Goal: Information Seeking & Learning: Learn about a topic

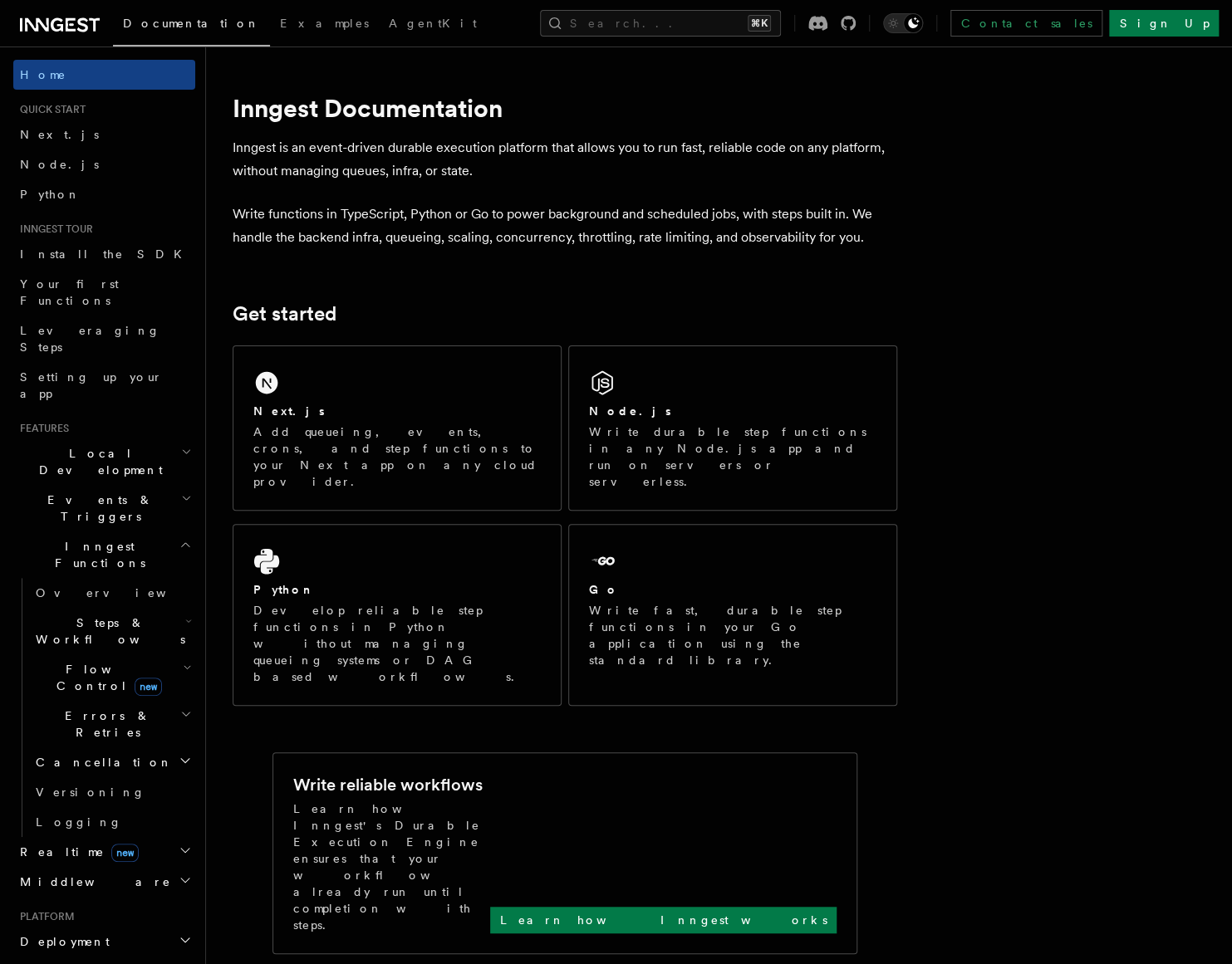
click at [108, 615] on span "Steps & Workflows" at bounding box center [107, 631] width 156 height 34
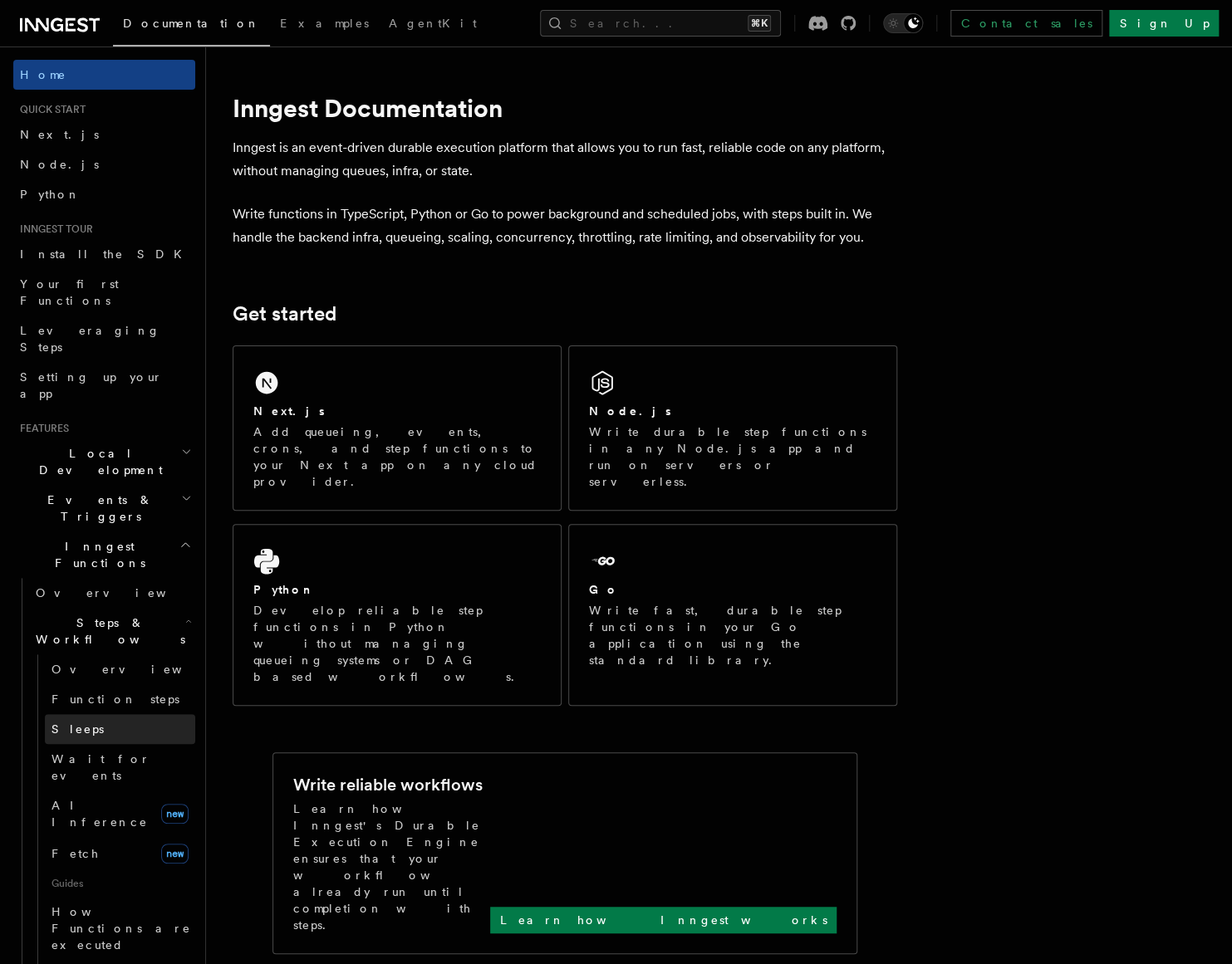
scroll to position [107, 0]
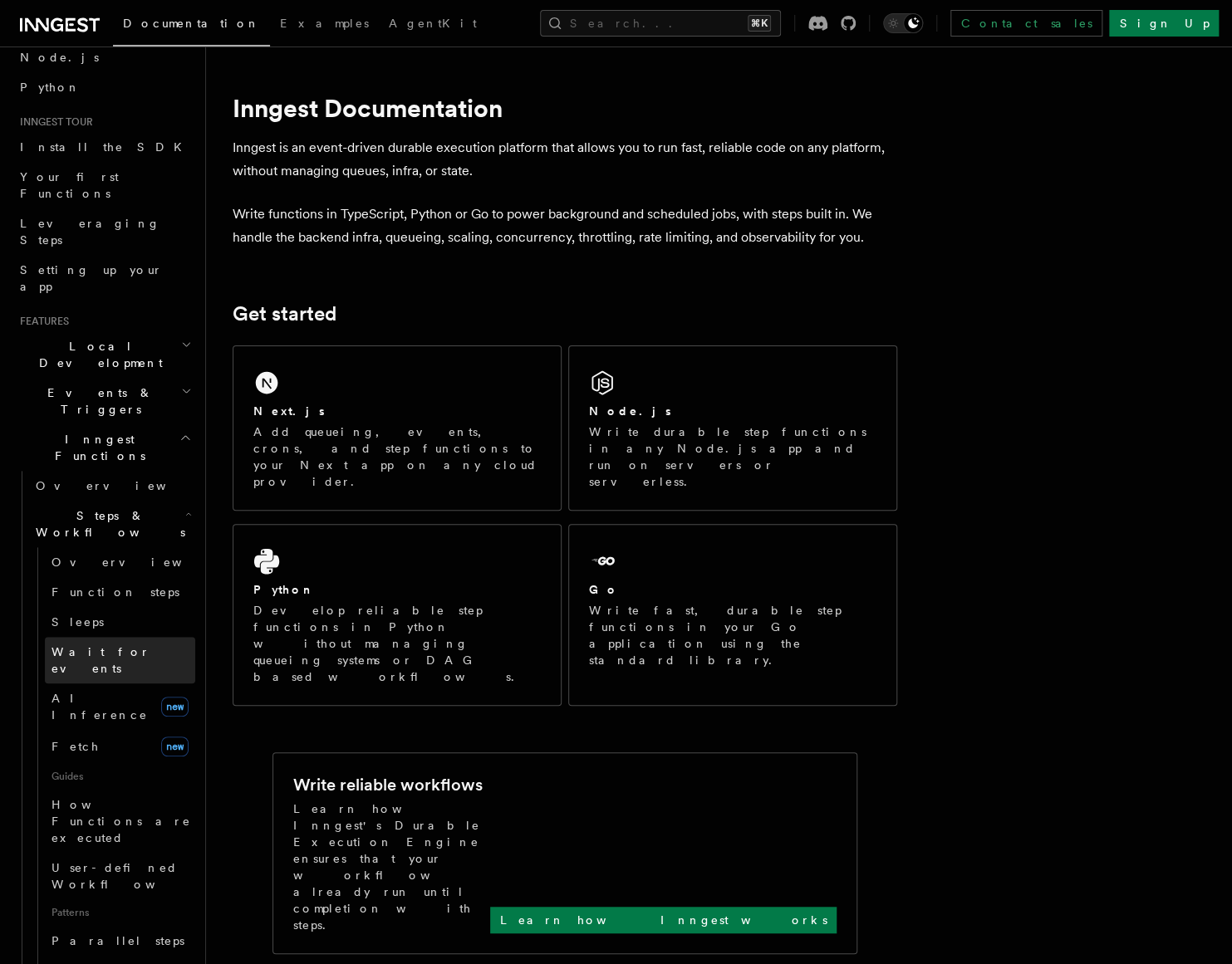
click at [111, 646] on span "Wait for events" at bounding box center [101, 660] width 99 height 30
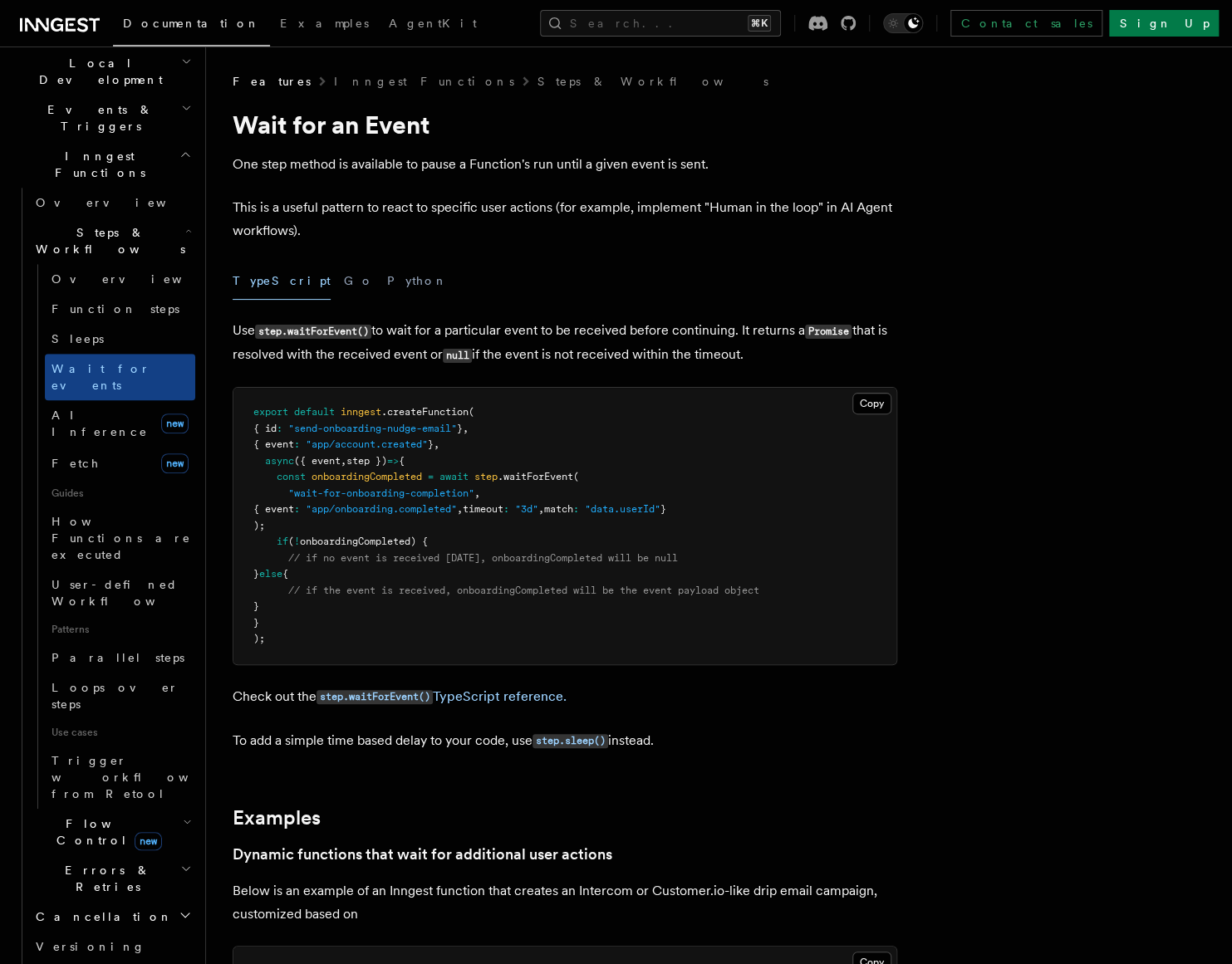
scroll to position [393, 0]
click at [171, 806] on h2 "Flow Control new" at bounding box center [112, 829] width 167 height 46
click at [100, 925] on span "Concurrency" at bounding box center [107, 931] width 110 height 13
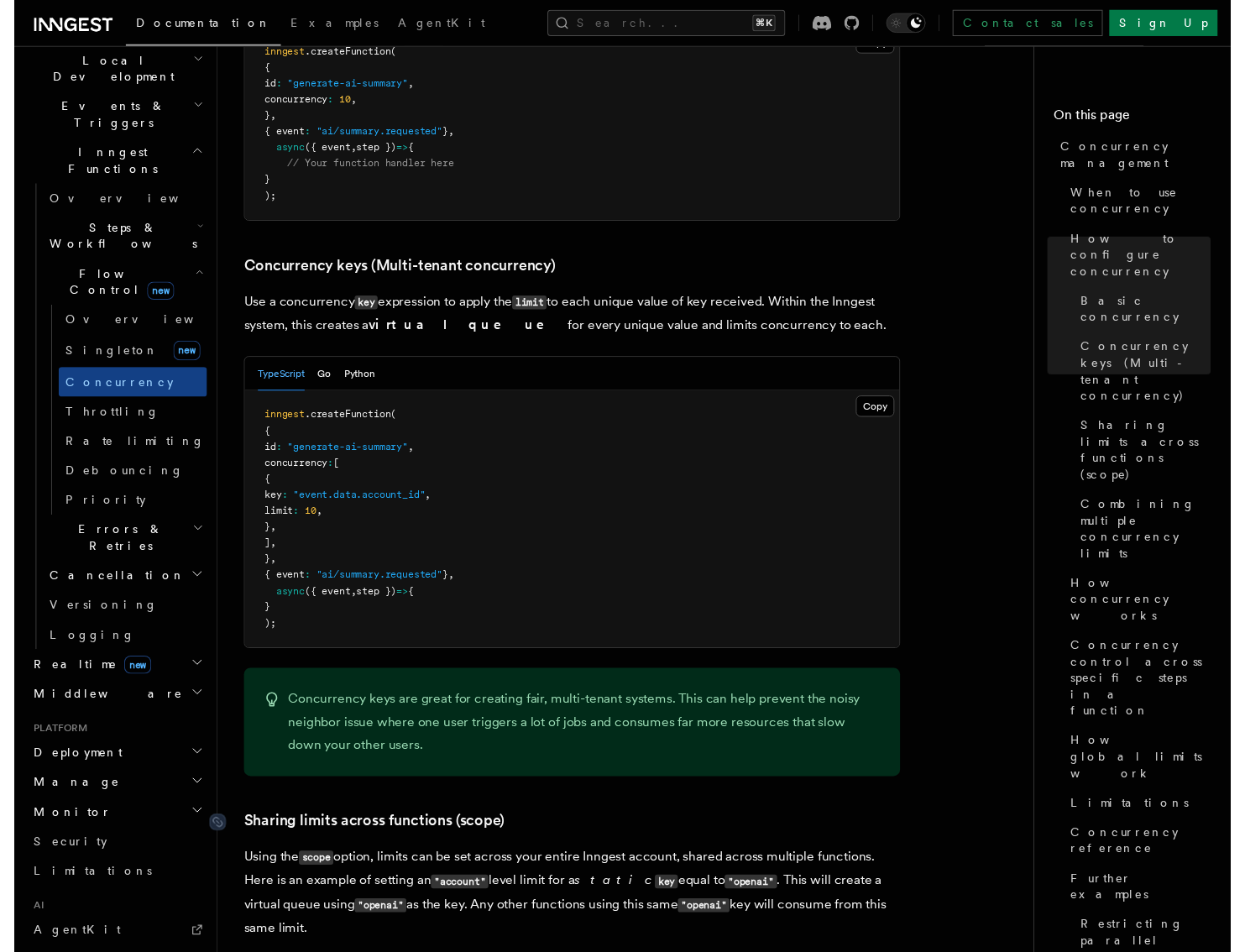
scroll to position [1473, 0]
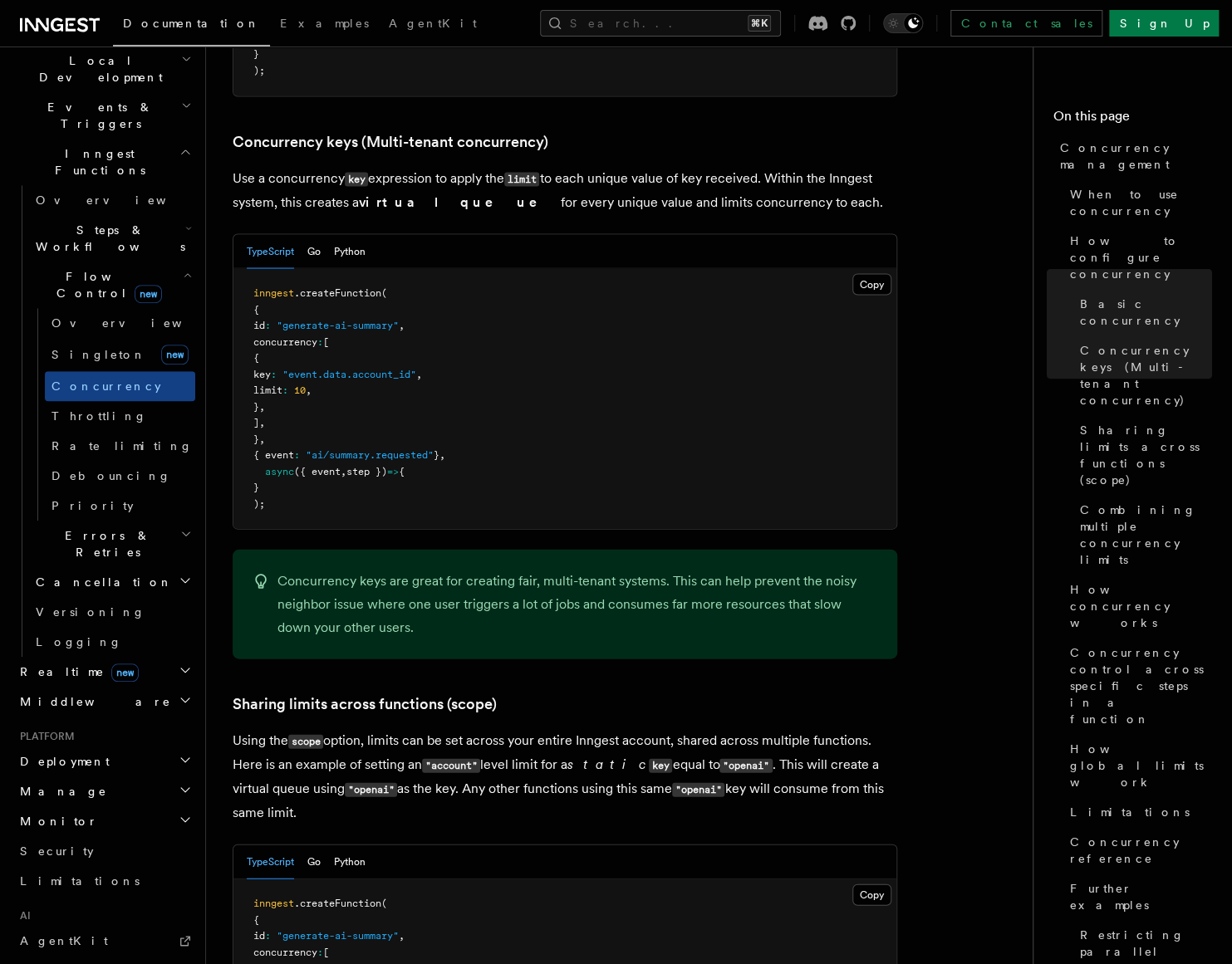
click at [872, 728] on p "Using the scope option, limits can be set across your entire Inngest account, s…" at bounding box center [565, 775] width 665 height 95
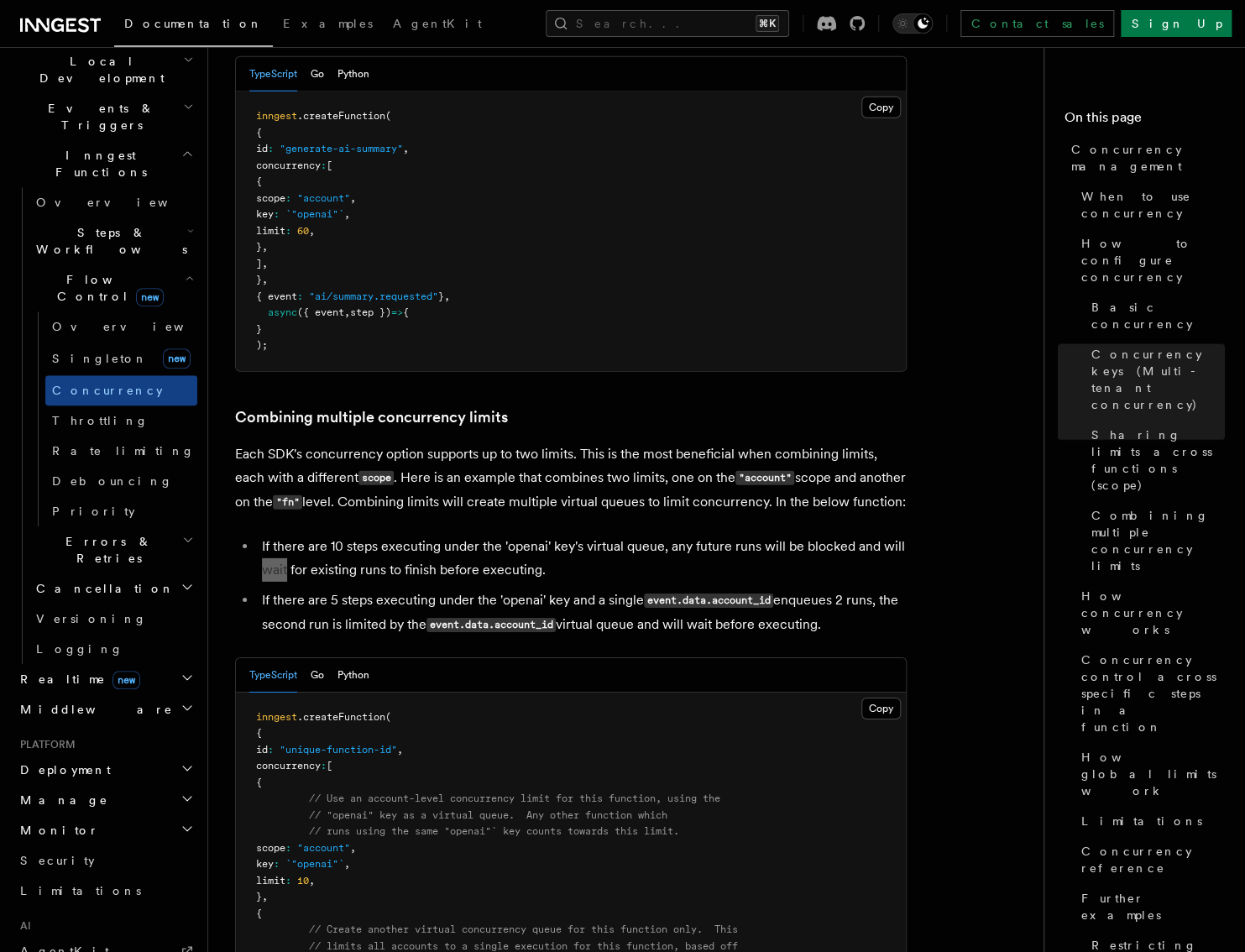
scroll to position [3069, 0]
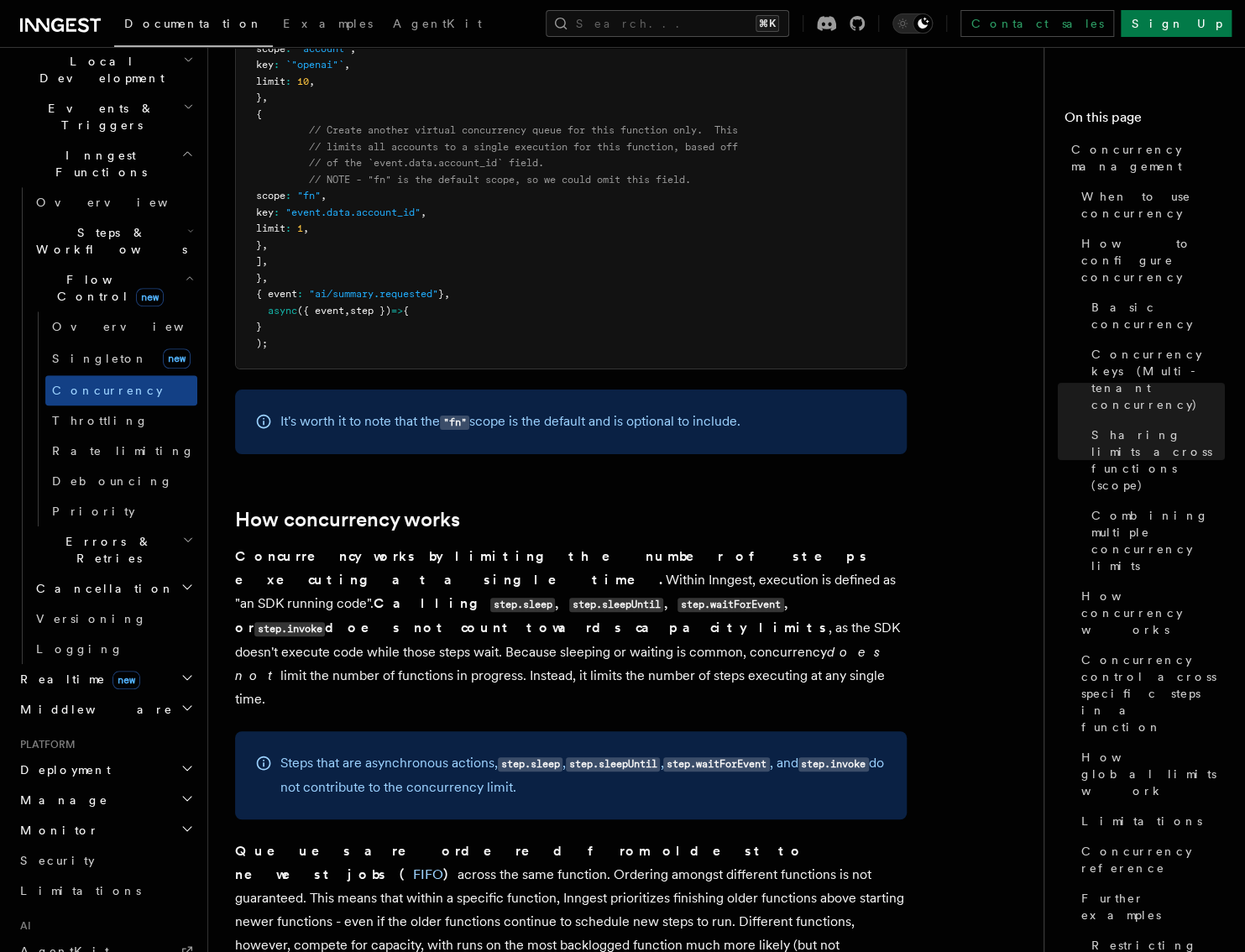
click at [673, 545] on p "Concurrency works by limiting the number of steps executing at a single time. W…" at bounding box center [571, 627] width 672 height 166
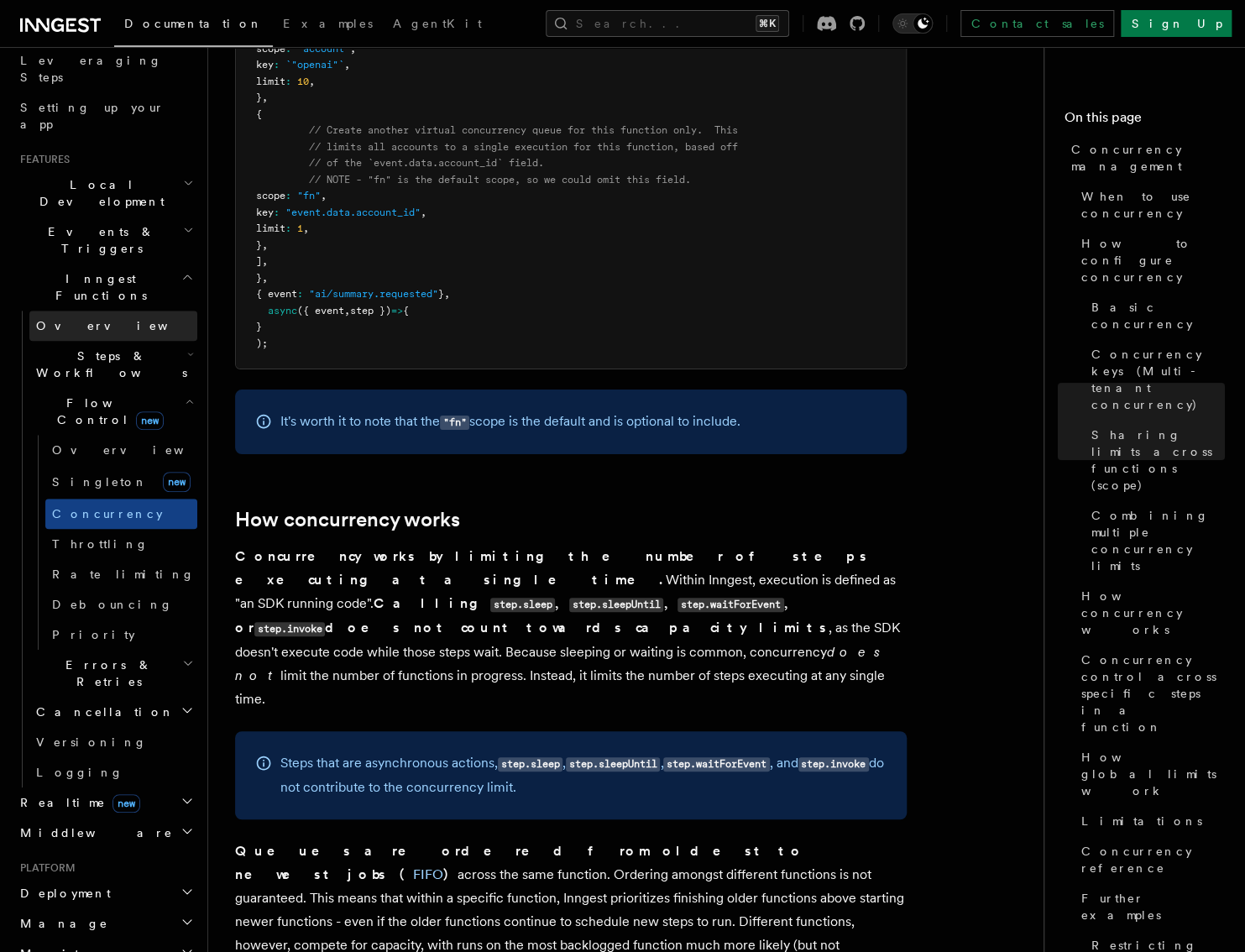
scroll to position [0, 0]
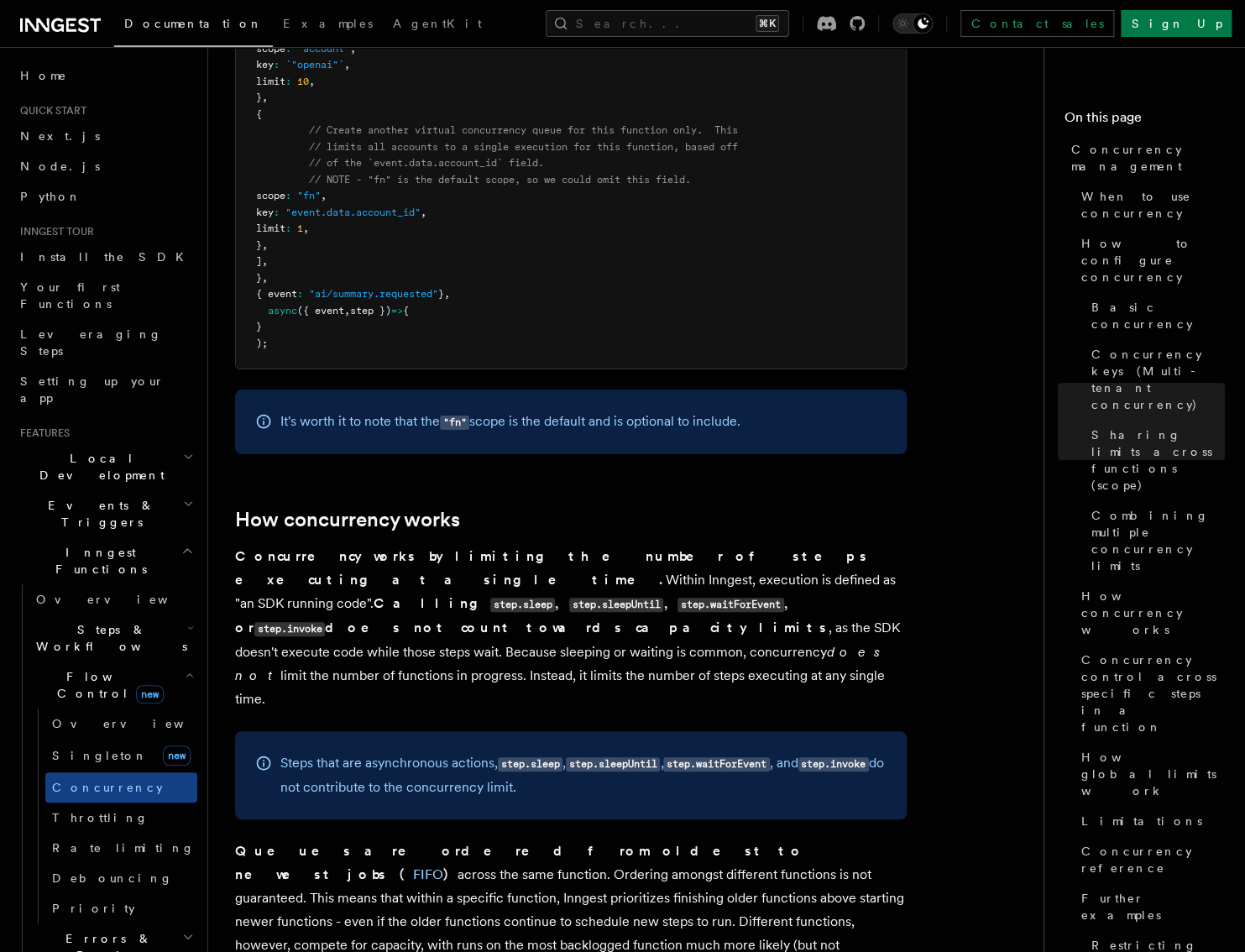
click at [132, 490] on h2 "Events & Triggers" at bounding box center [105, 513] width 184 height 47
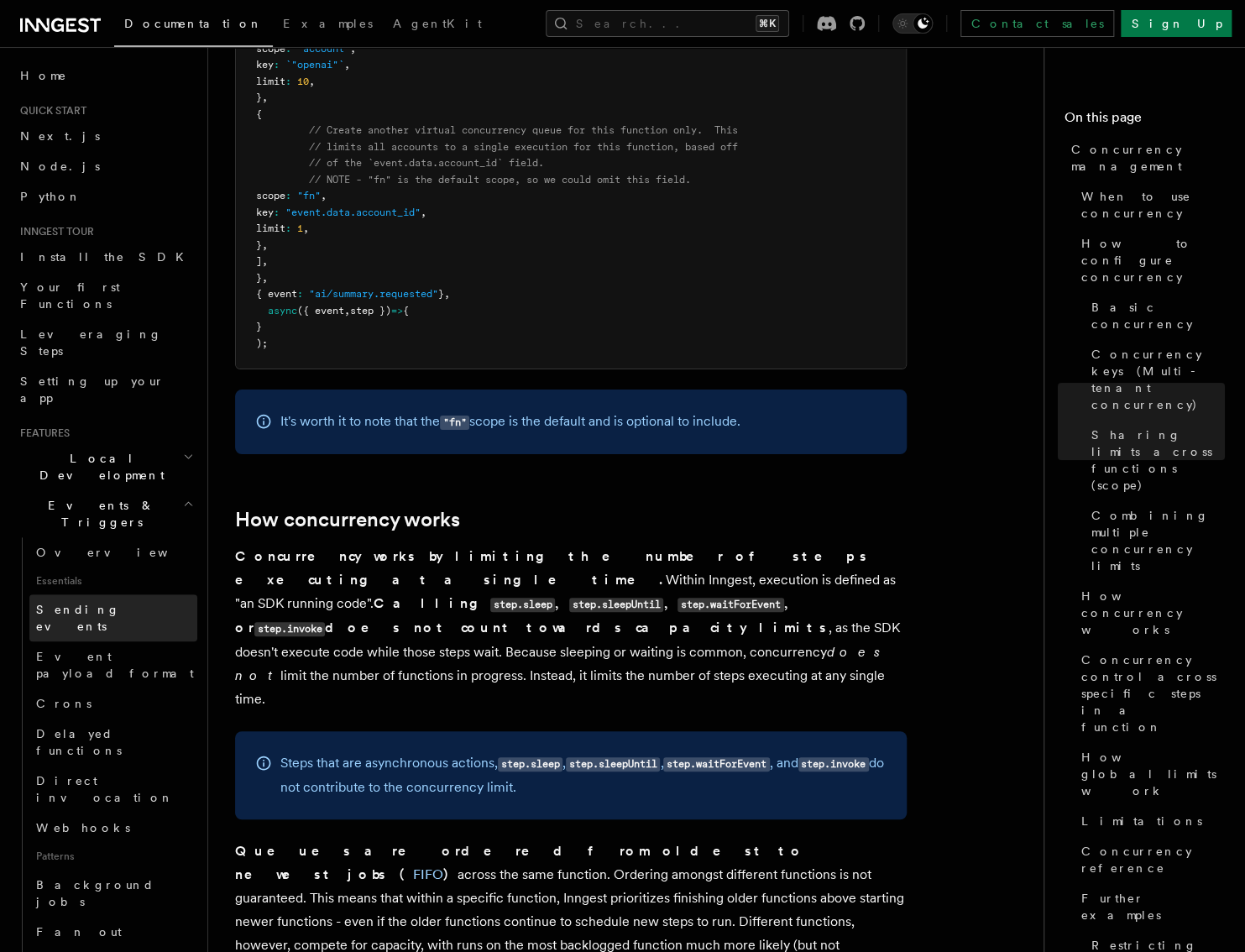
click at [84, 603] on span "Sending events" at bounding box center [78, 617] width 84 height 30
